Goal: Information Seeking & Learning: Learn about a topic

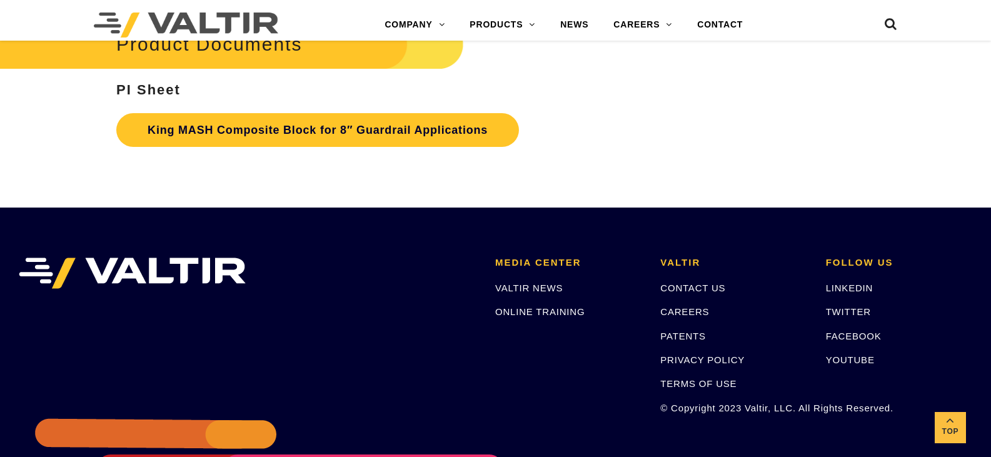
scroll to position [2502, 0]
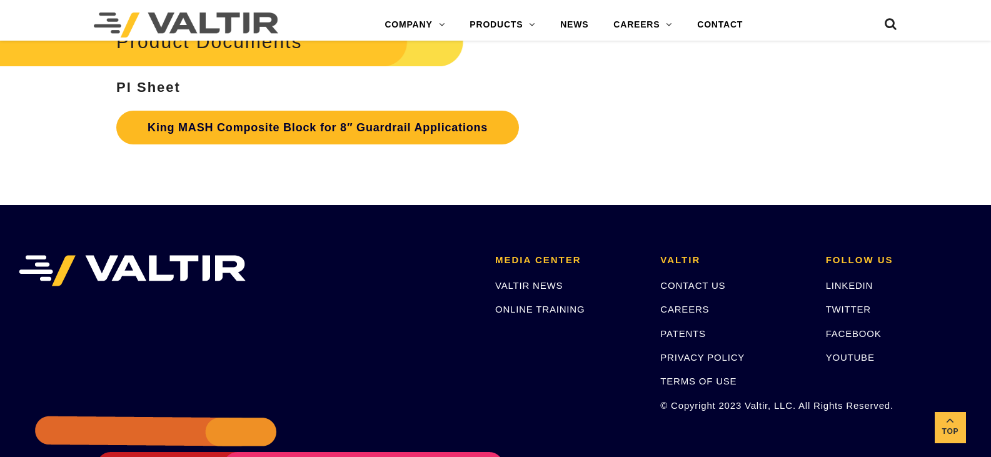
click at [181, 126] on link "King MASH Composite Block for 8″ Guardrail Applications" at bounding box center [317, 128] width 403 height 34
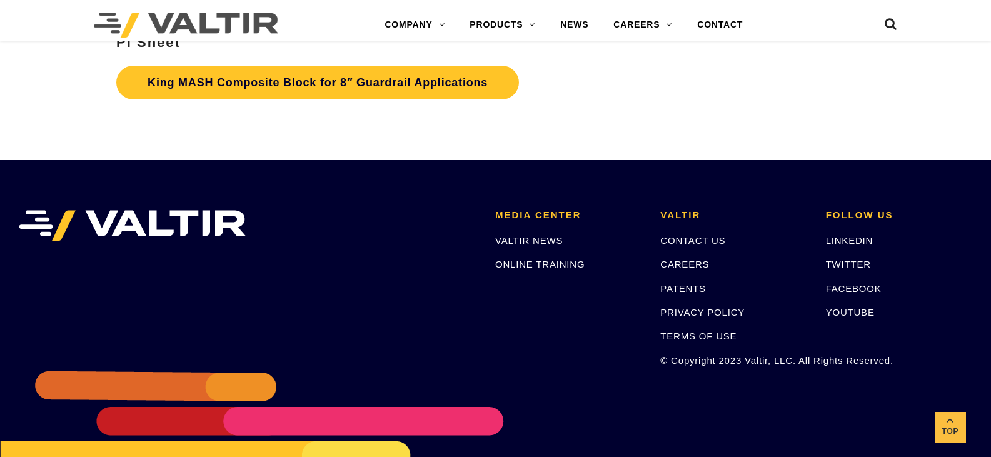
scroll to position [2564, 0]
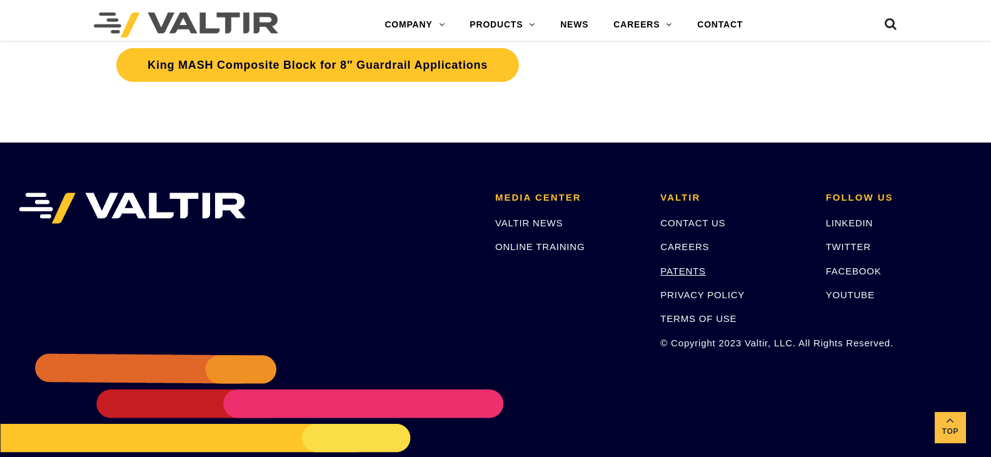
click at [672, 270] on link "PATENTS" at bounding box center [684, 271] width 46 height 11
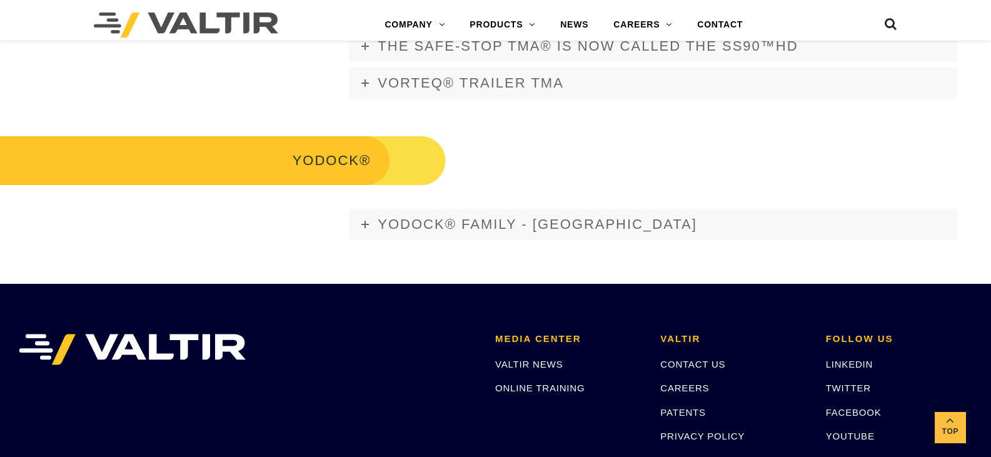
scroll to position [2377, 0]
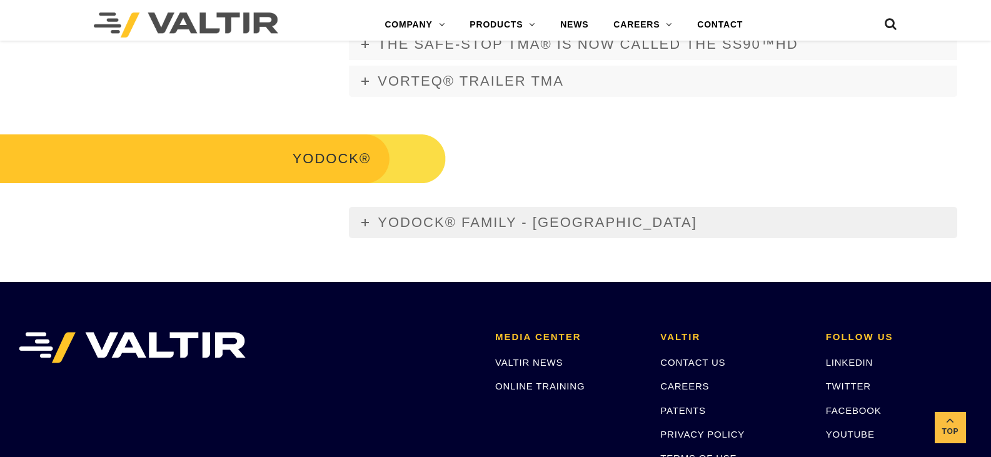
click at [369, 210] on link "YODOCK® FAMILY - [GEOGRAPHIC_DATA]" at bounding box center [653, 222] width 609 height 31
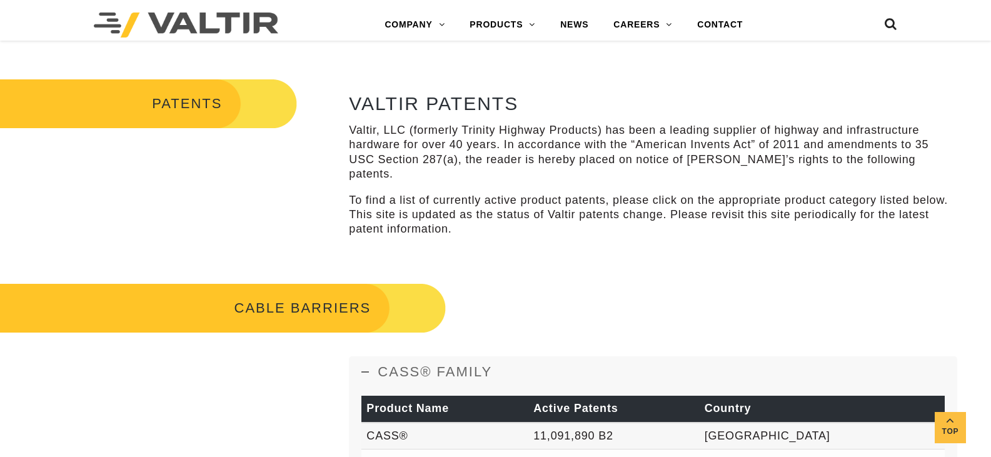
scroll to position [313, 0]
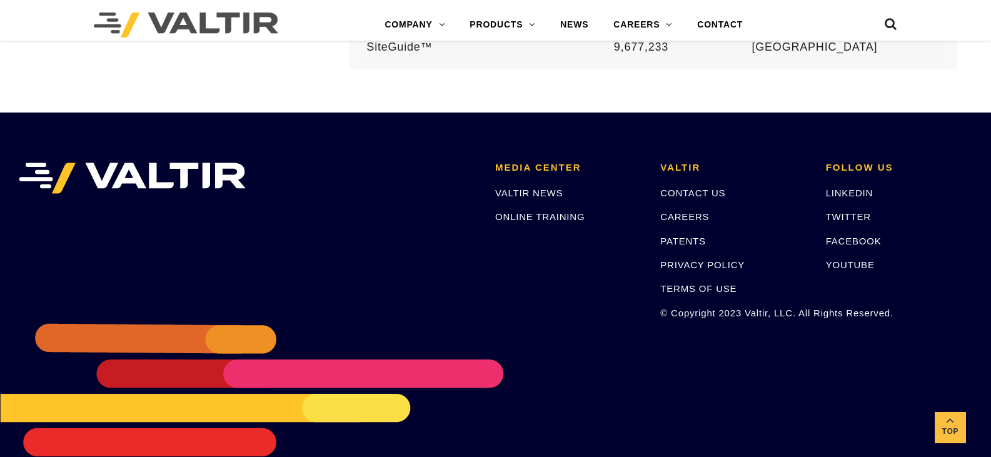
scroll to position [2670, 0]
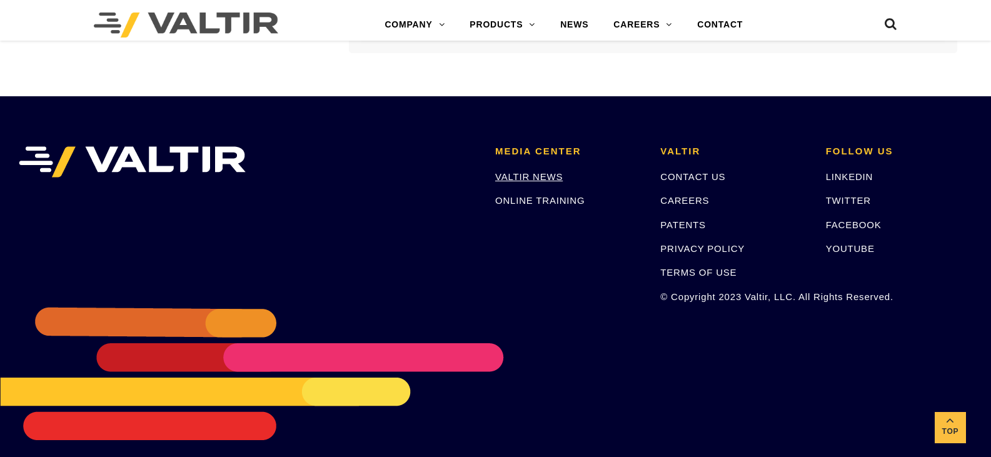
click at [537, 171] on link "VALTIR NEWS" at bounding box center [529, 176] width 68 height 11
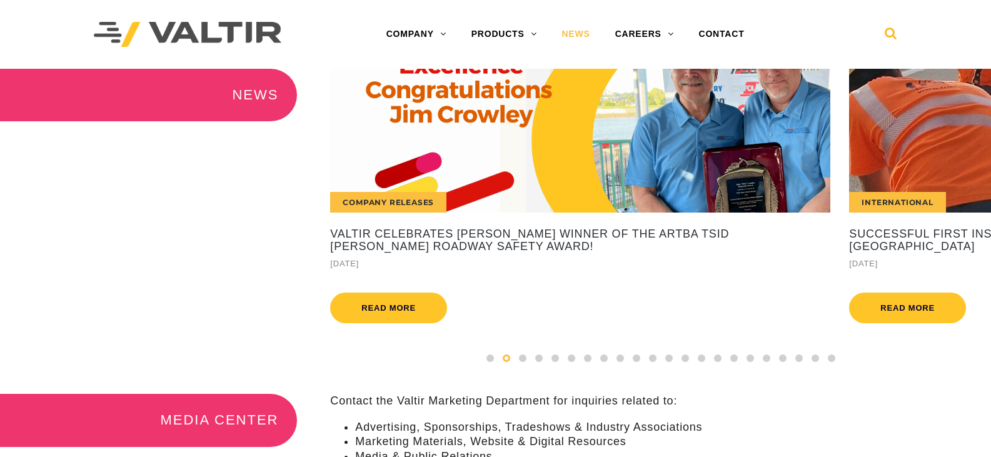
click at [891, 29] on icon at bounding box center [891, 36] width 13 height 19
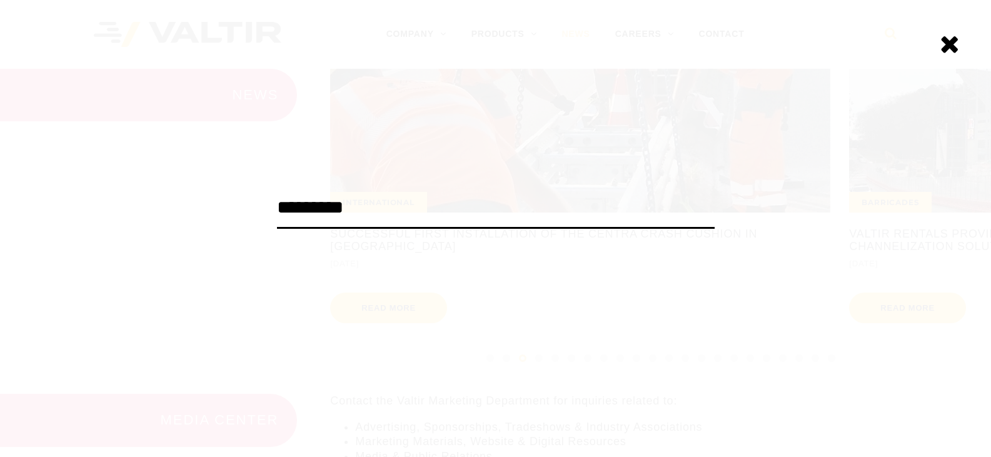
type input "*********"
click input "******" at bounding box center [0, 0] width 0 height 0
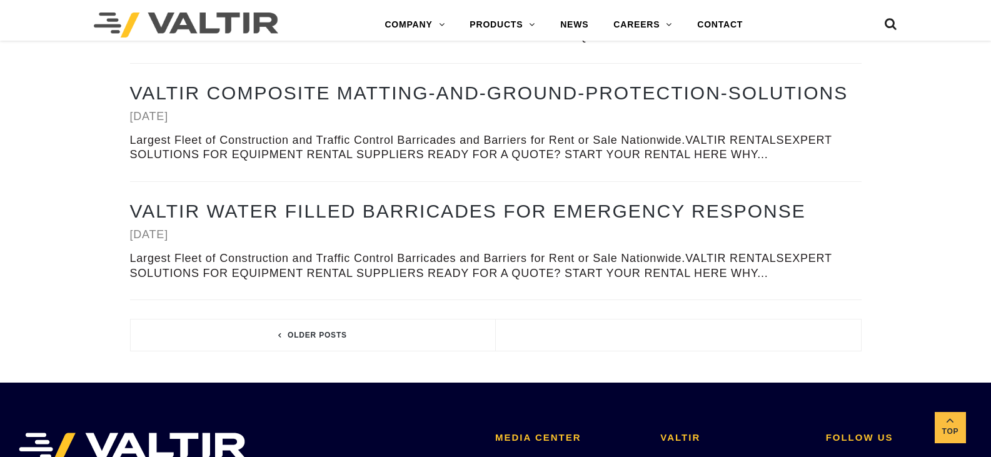
scroll to position [4441, 0]
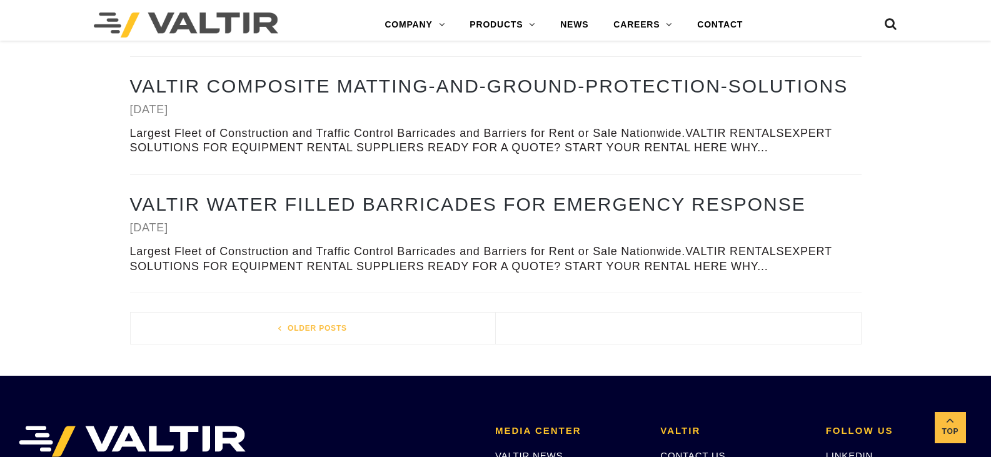
click at [313, 332] on link "Older posts" at bounding box center [313, 328] width 365 height 31
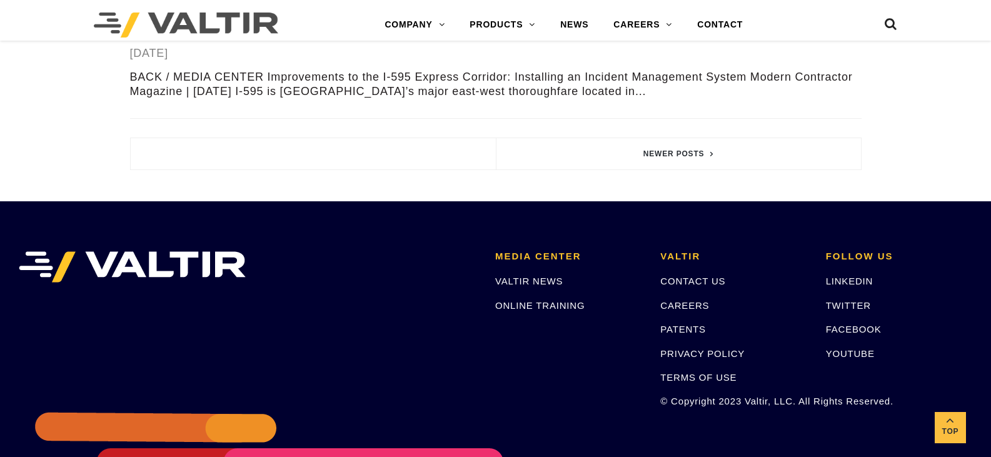
scroll to position [2439, 0]
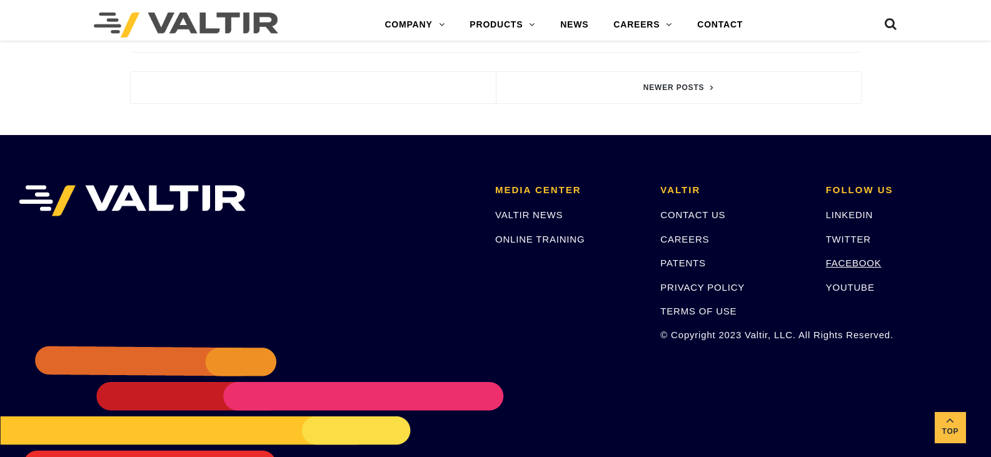
click at [833, 261] on link "FACEBOOK" at bounding box center [854, 263] width 56 height 11
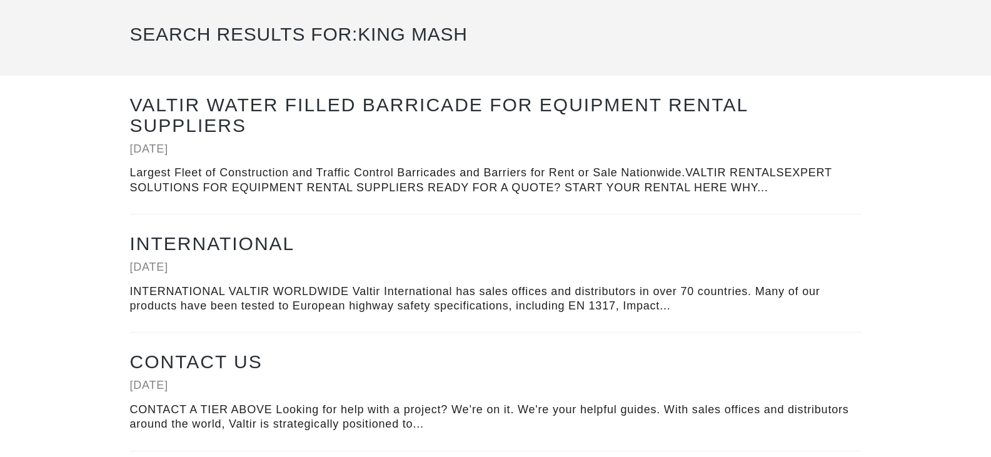
scroll to position [0, 0]
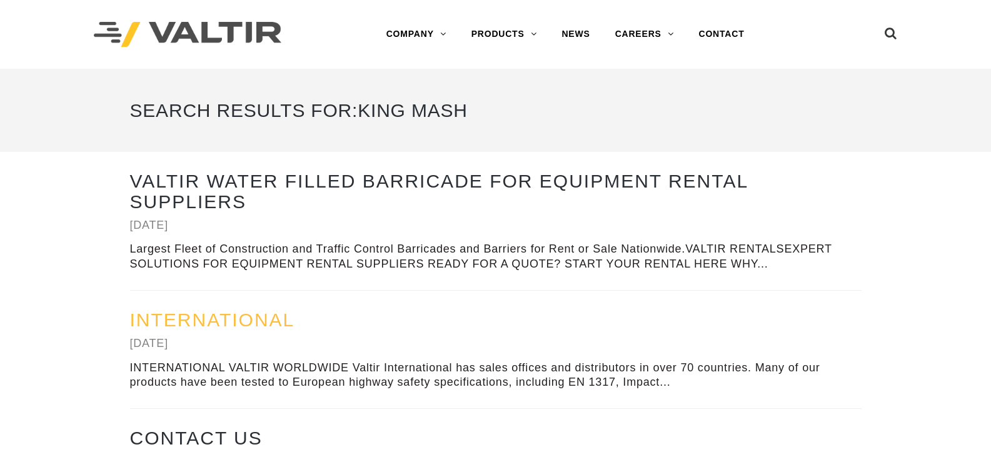
click at [274, 316] on link "International" at bounding box center [212, 320] width 165 height 21
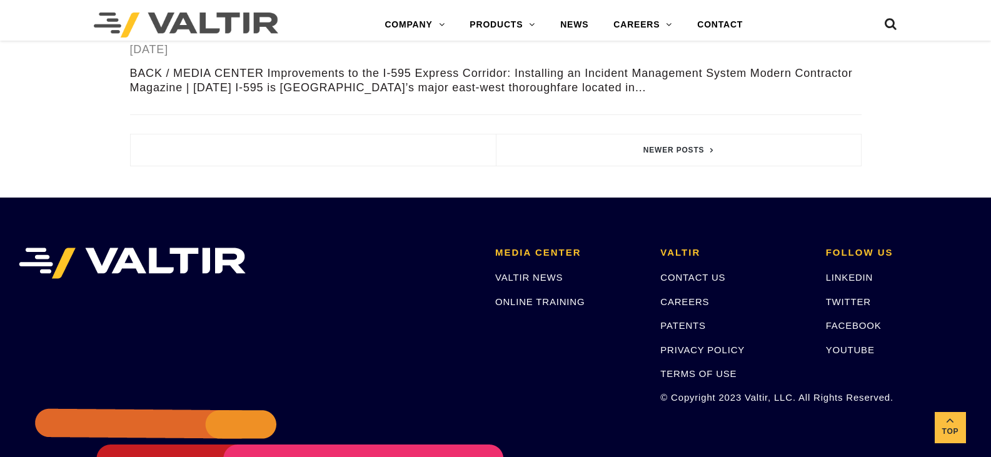
scroll to position [2493, 0]
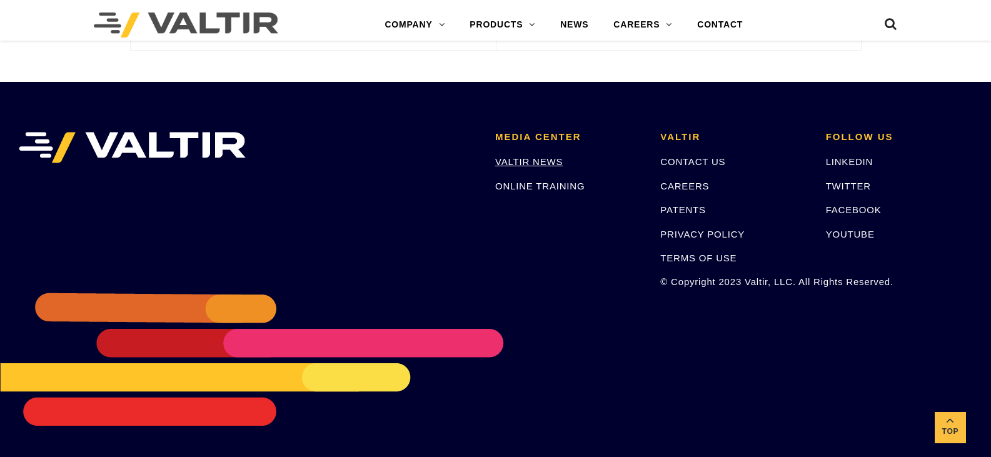
click at [553, 158] on link "VALTIR NEWS" at bounding box center [529, 161] width 68 height 11
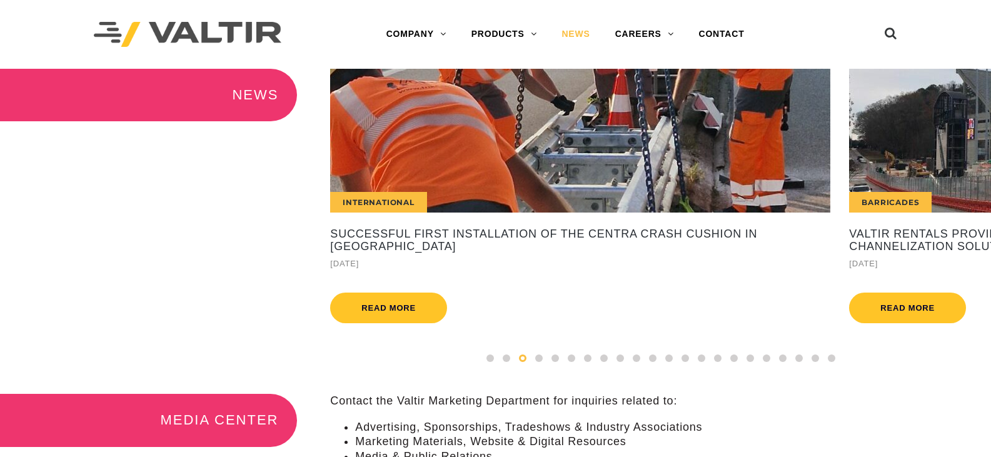
click at [537, 365] on div at bounding box center [539, 359] width 16 height 14
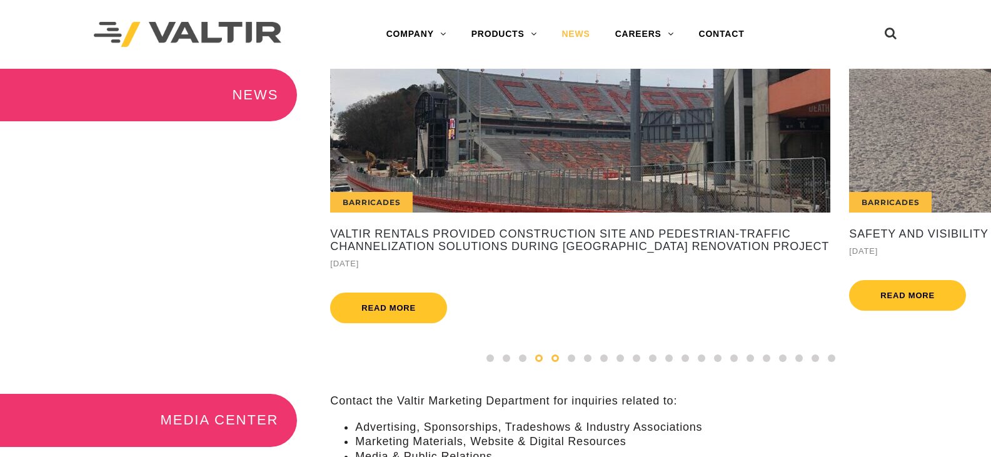
click at [552, 362] on span at bounding box center [556, 359] width 8 height 8
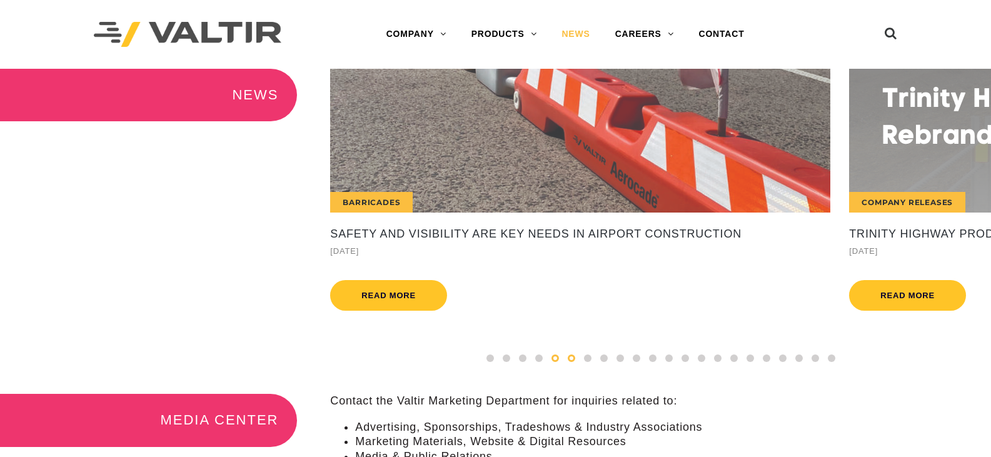
click at [569, 362] on span at bounding box center [572, 359] width 8 height 8
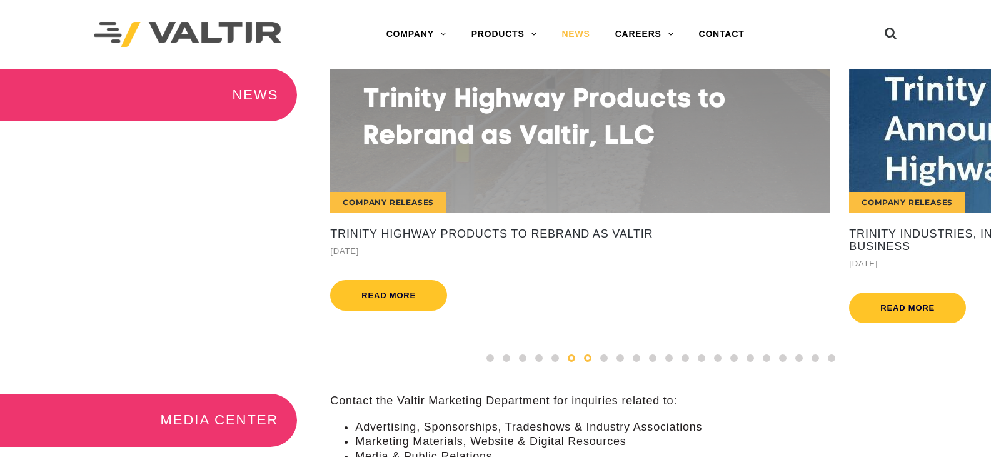
click at [585, 362] on span at bounding box center [588, 359] width 8 height 8
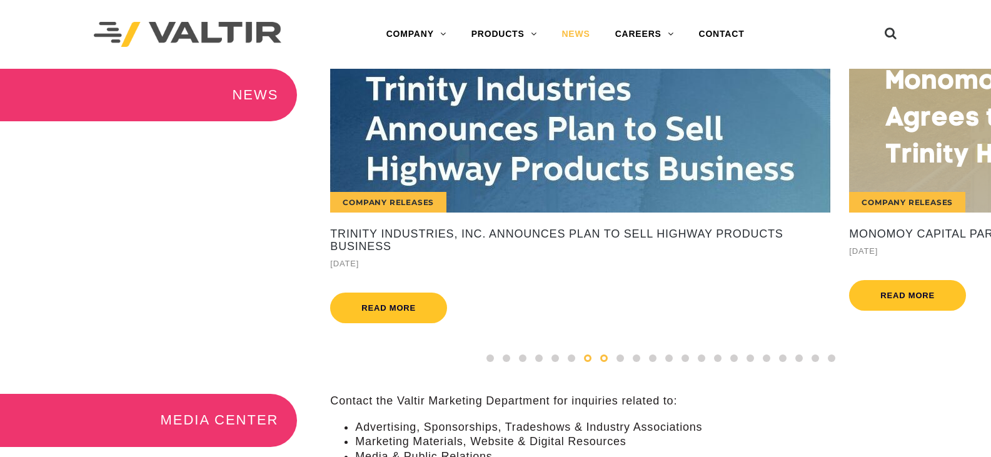
click at [599, 365] on div at bounding box center [604, 359] width 16 height 14
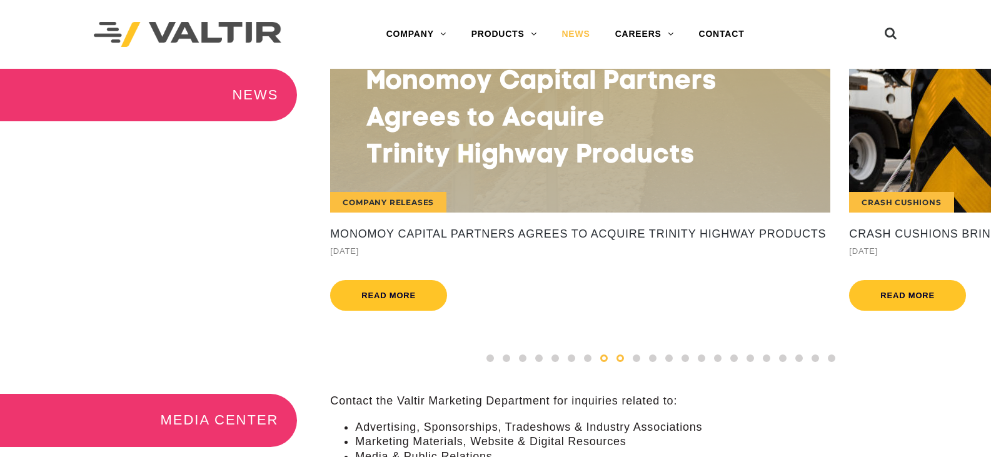
click at [620, 362] on span at bounding box center [621, 359] width 8 height 8
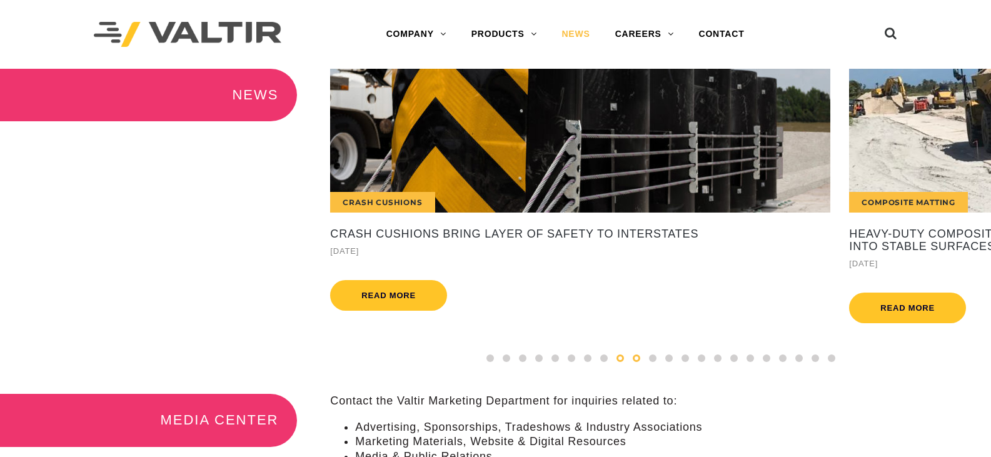
click at [637, 365] on div at bounding box center [637, 359] width 16 height 14
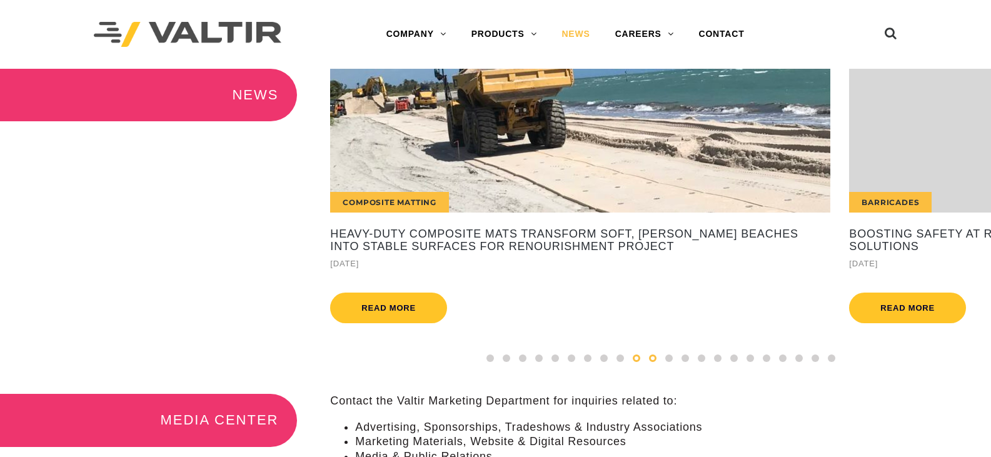
click at [651, 362] on span at bounding box center [653, 359] width 8 height 8
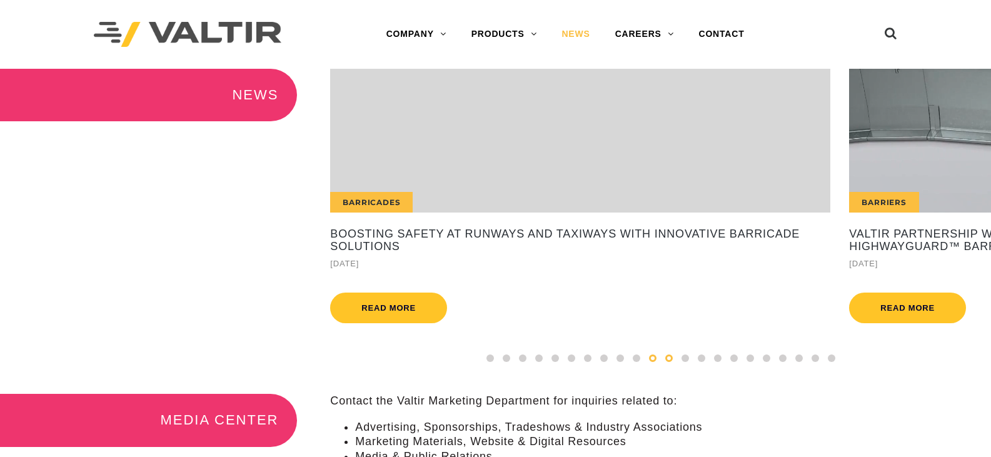
click at [670, 362] on span at bounding box center [670, 359] width 8 height 8
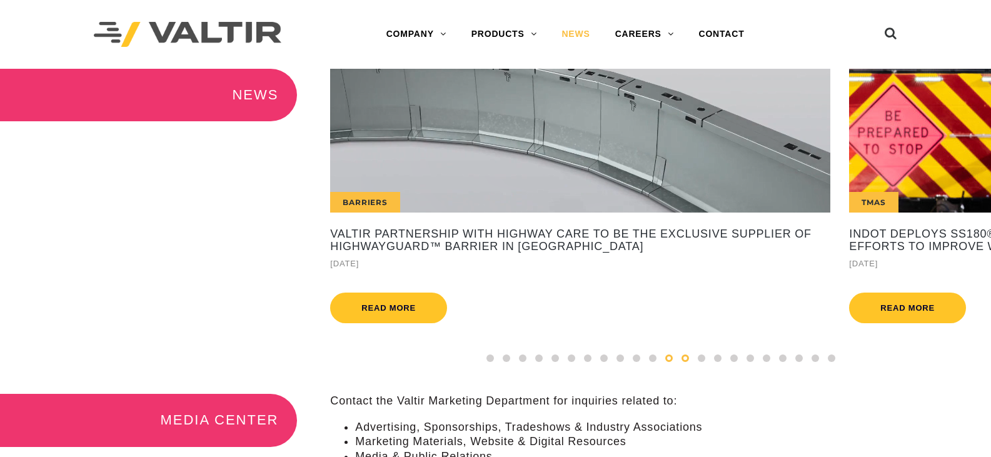
click at [683, 362] on span at bounding box center [686, 359] width 8 height 8
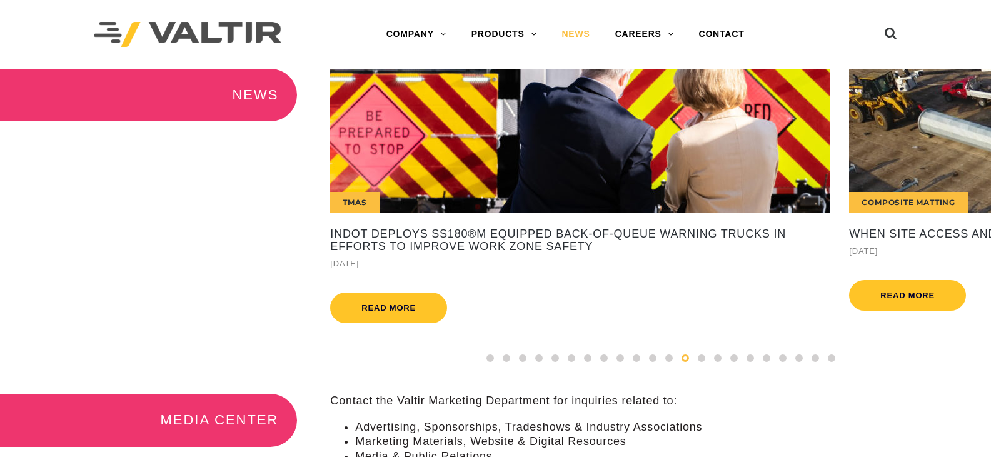
click at [682, 362] on span at bounding box center [686, 359] width 8 height 8
click at [698, 362] on span at bounding box center [702, 359] width 8 height 8
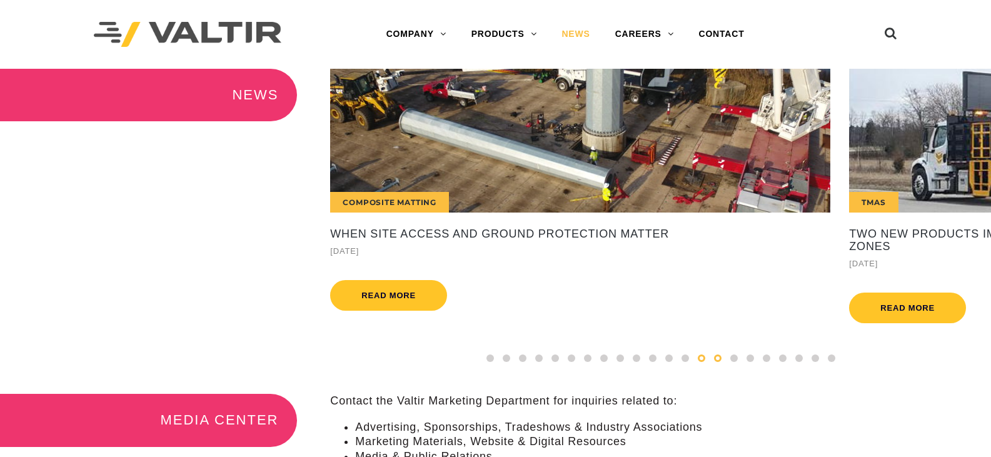
click at [717, 362] on span at bounding box center [718, 359] width 8 height 8
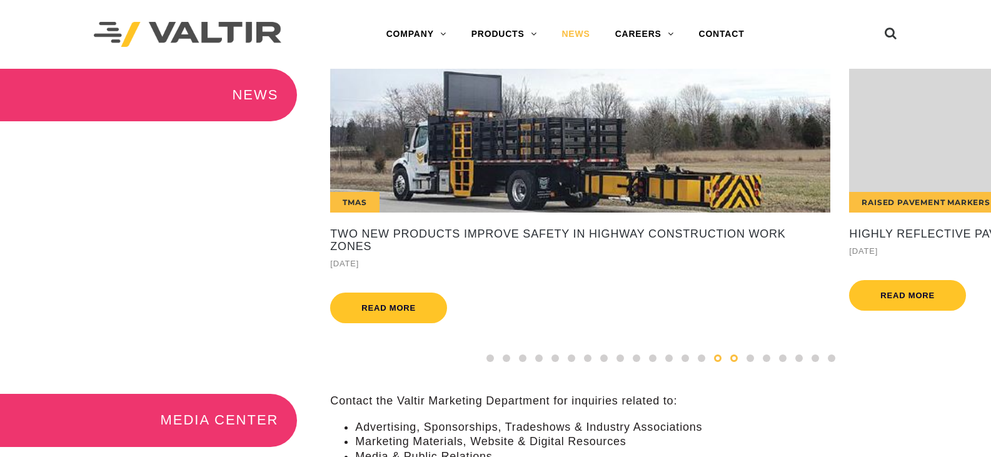
click at [736, 362] on span at bounding box center [735, 359] width 8 height 8
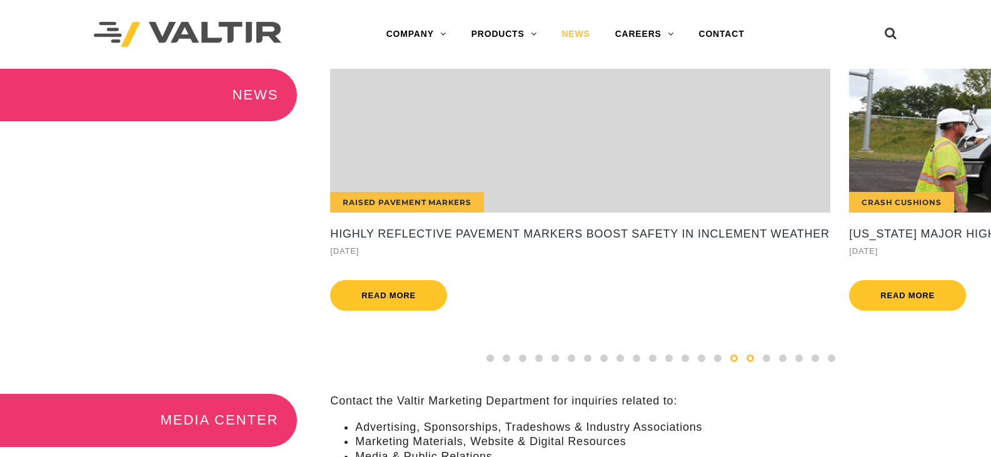
click at [747, 362] on span at bounding box center [751, 359] width 8 height 8
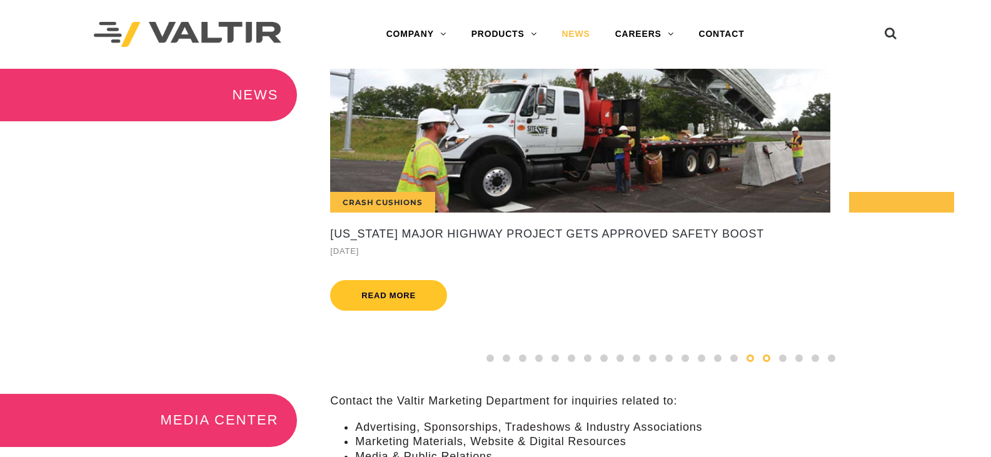
click at [769, 362] on span at bounding box center [767, 359] width 8 height 8
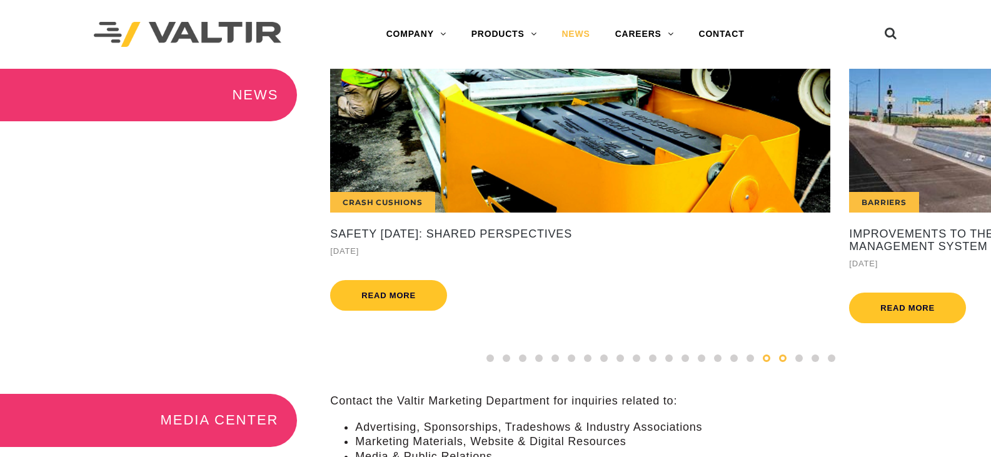
click at [784, 362] on span at bounding box center [783, 359] width 8 height 8
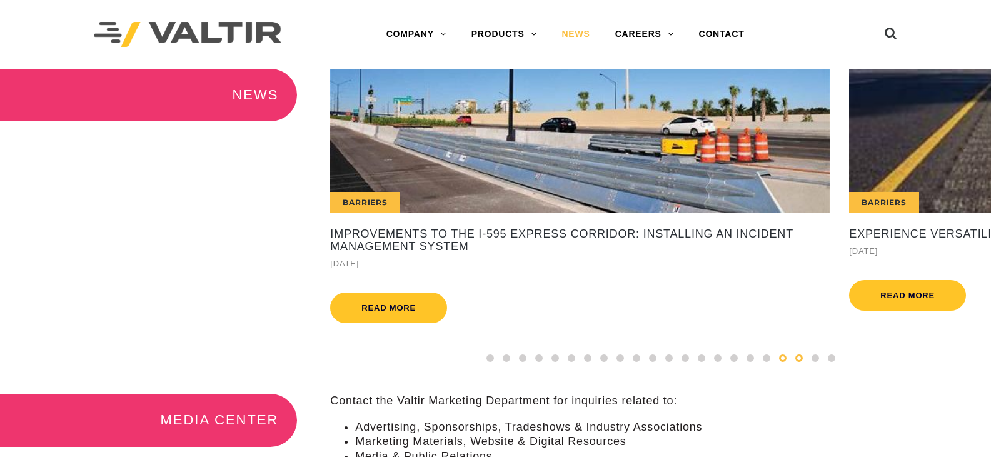
click at [798, 362] on span at bounding box center [800, 359] width 8 height 8
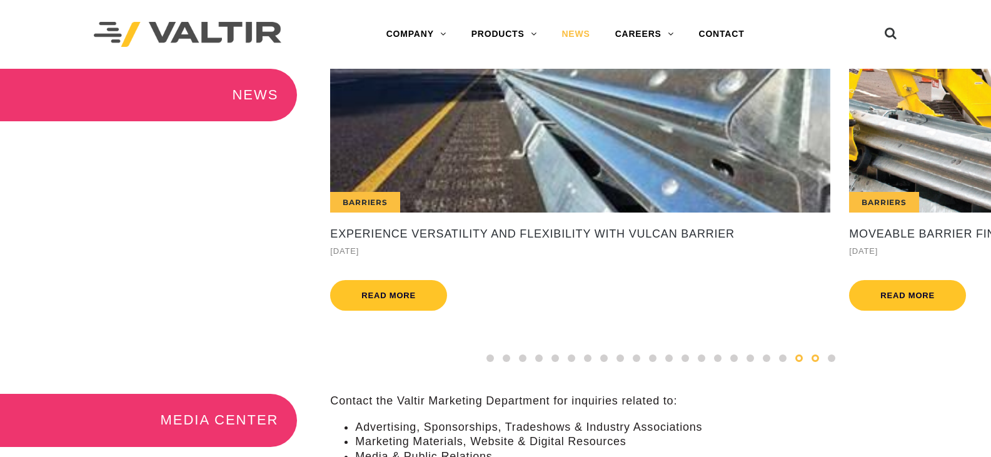
click at [813, 365] on div at bounding box center [815, 359] width 16 height 14
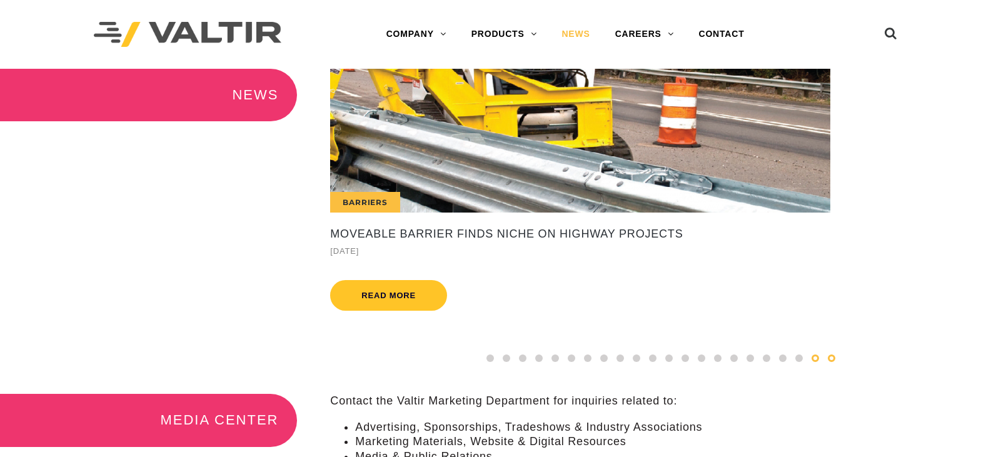
click at [831, 365] on div at bounding box center [832, 359] width 16 height 14
